Goal: Navigation & Orientation: Find specific page/section

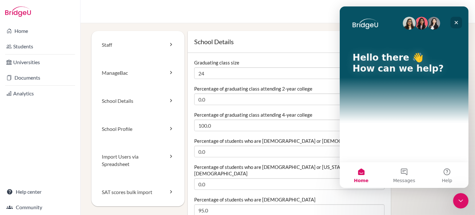
click at [459, 20] on div "Close" at bounding box center [456, 23] width 12 height 12
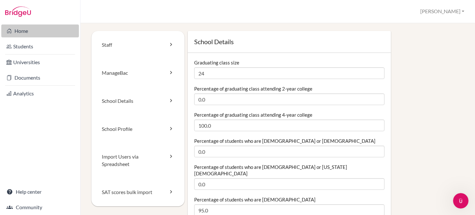
click at [30, 32] on link "Home" at bounding box center [40, 30] width 78 height 13
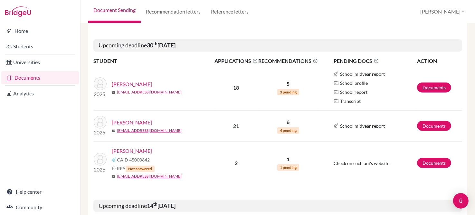
scroll to position [239, 0]
click at [435, 87] on link "Documents" at bounding box center [434, 87] width 34 height 10
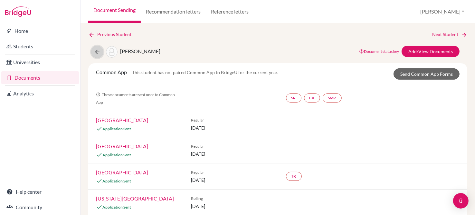
click at [97, 51] on icon at bounding box center [97, 52] width 6 height 6
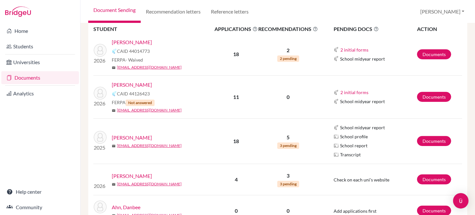
scroll to position [103, 0]
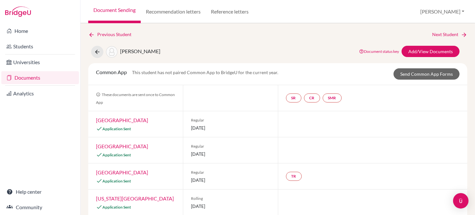
click at [37, 74] on link "Documents" at bounding box center [40, 77] width 78 height 13
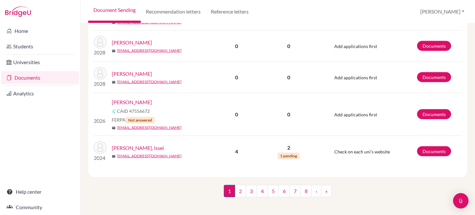
scroll to position [830, 0]
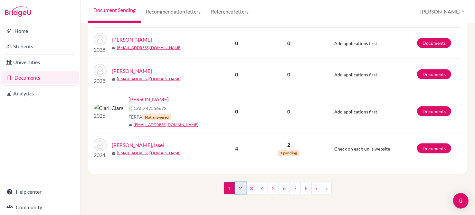
click at [239, 190] on link "2" at bounding box center [240, 188] width 11 height 12
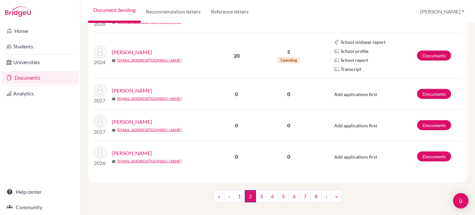
scroll to position [611, 0]
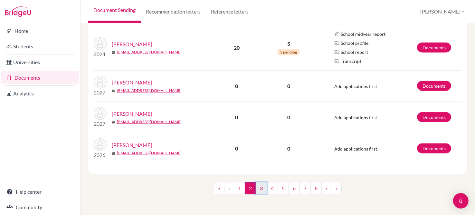
click at [258, 192] on link "3" at bounding box center [261, 188] width 11 height 12
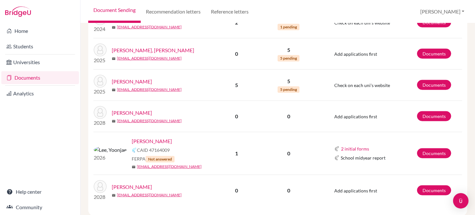
scroll to position [607, 0]
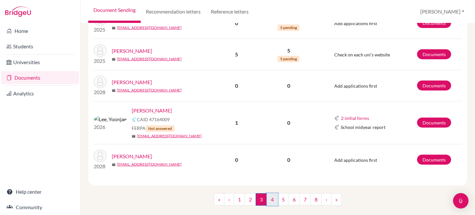
click at [271, 193] on link "4" at bounding box center [272, 199] width 11 height 12
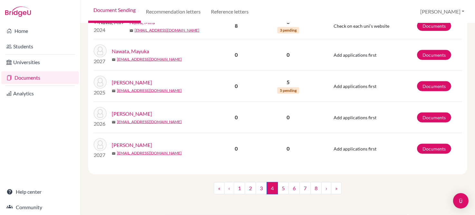
scroll to position [596, 0]
click at [281, 189] on link "5" at bounding box center [283, 188] width 11 height 12
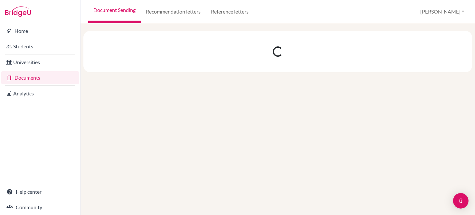
scroll to position [0, 0]
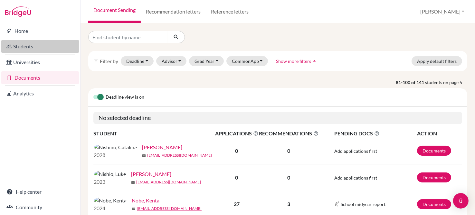
click at [21, 45] on link "Students" at bounding box center [40, 46] width 78 height 13
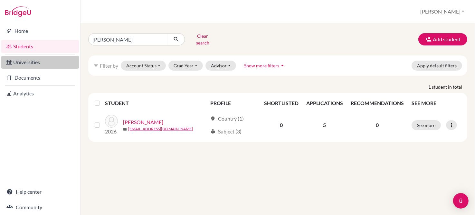
click at [32, 60] on link "Universities" at bounding box center [40, 62] width 78 height 13
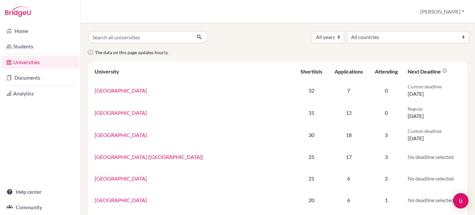
click at [27, 78] on link "Documents" at bounding box center [40, 77] width 78 height 13
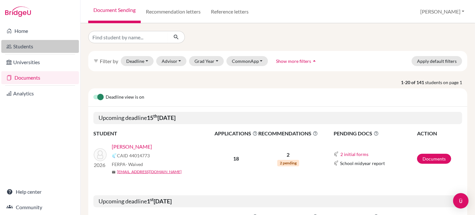
click at [28, 49] on link "Students" at bounding box center [40, 46] width 78 height 13
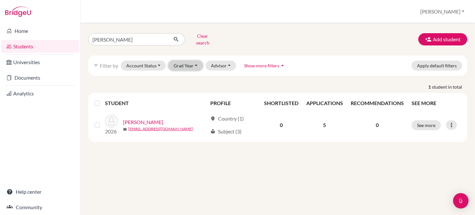
click at [196, 62] on button "Grad Year" at bounding box center [185, 66] width 35 height 10
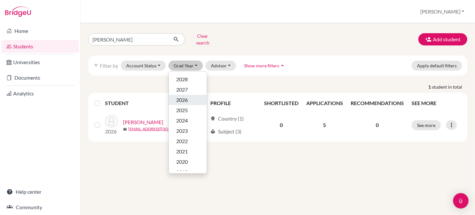
click at [186, 96] on span "2026" at bounding box center [183, 100] width 12 height 8
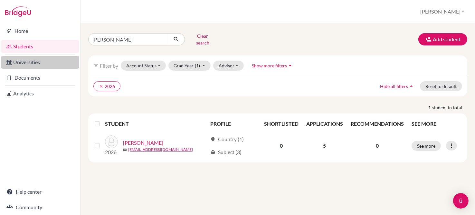
click at [27, 62] on link "Universities" at bounding box center [40, 62] width 78 height 13
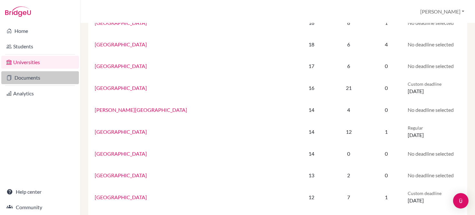
scroll to position [221, 0]
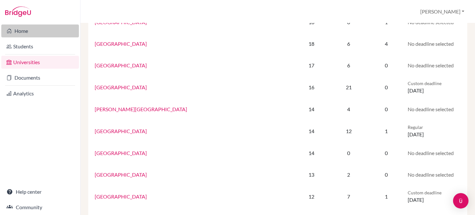
click at [14, 29] on link "Home" at bounding box center [40, 30] width 78 height 13
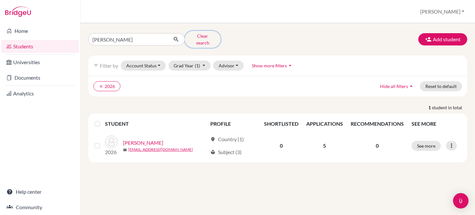
click at [199, 35] on button "Clear search" at bounding box center [203, 39] width 36 height 17
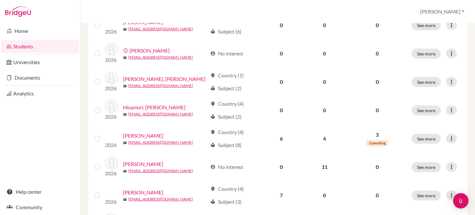
scroll to position [148, 0]
